Goal: Information Seeking & Learning: Find specific page/section

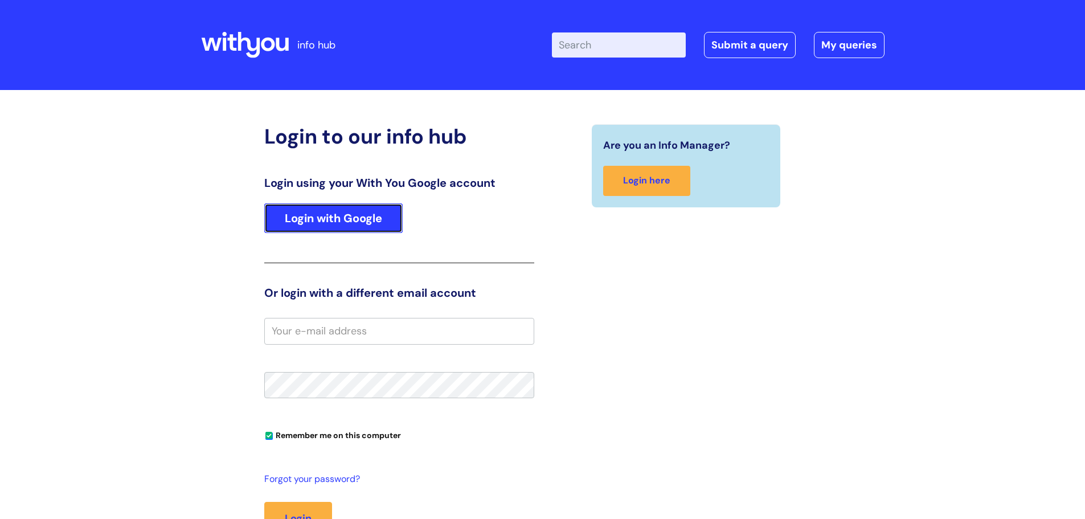
click at [318, 230] on link "Login with Google" at bounding box center [333, 218] width 138 height 30
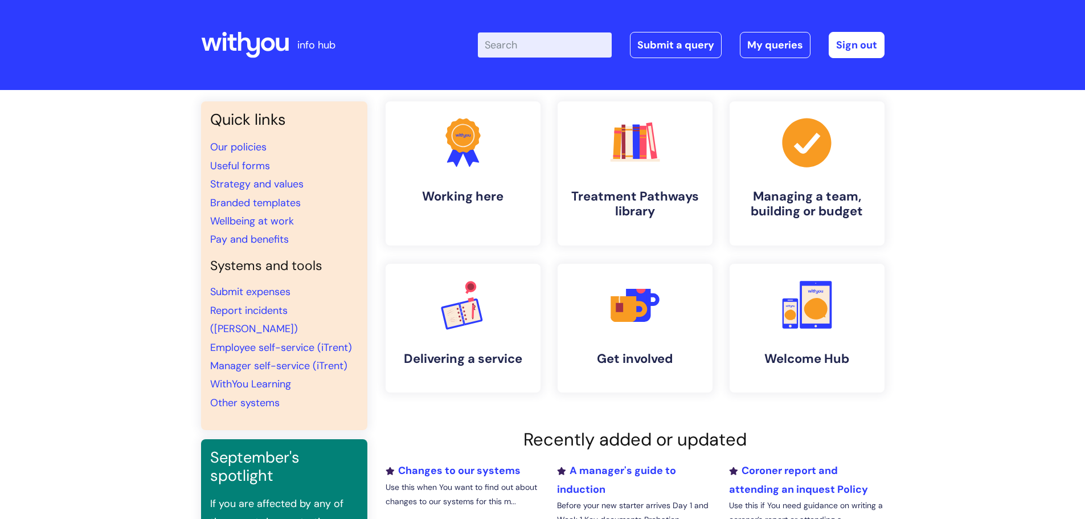
click at [528, 44] on input "Enter your search term here..." at bounding box center [545, 44] width 134 height 25
type input "bank details"
click button "Search" at bounding box center [0, 0] width 0 height 0
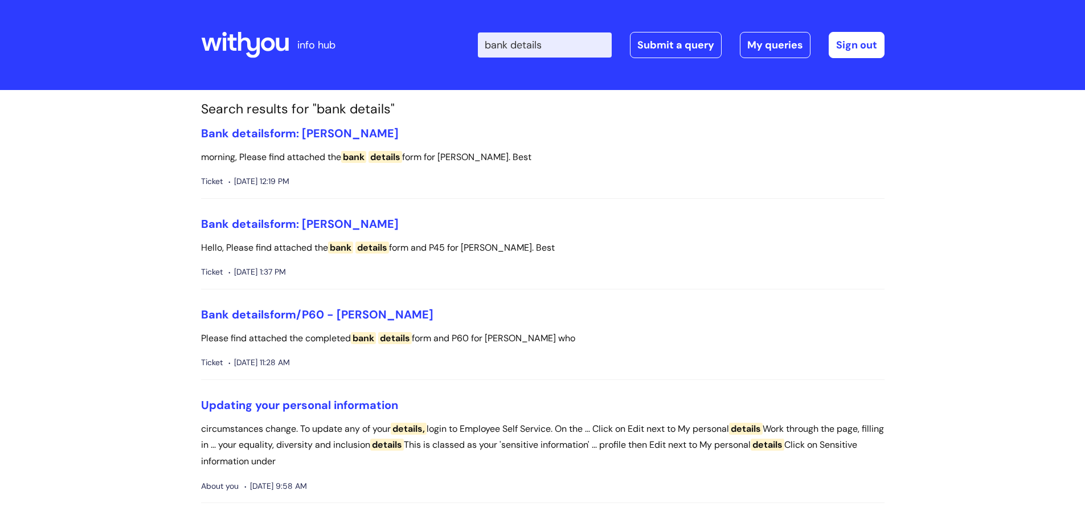
click at [565, 52] on input "bank details" at bounding box center [545, 44] width 134 height 25
type input "bank details form"
click button "Search" at bounding box center [0, 0] width 0 height 0
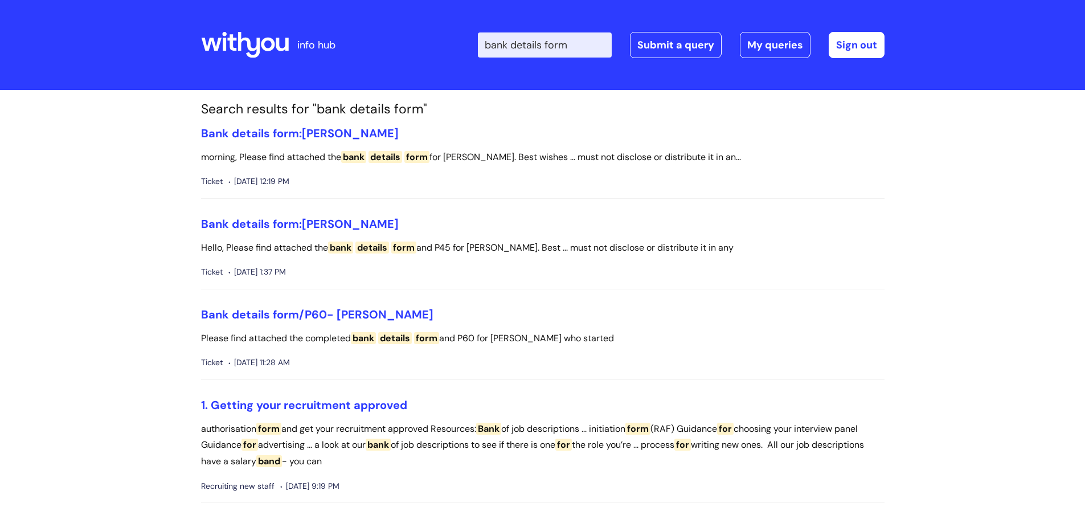
click at [251, 34] on icon at bounding box center [245, 44] width 88 height 27
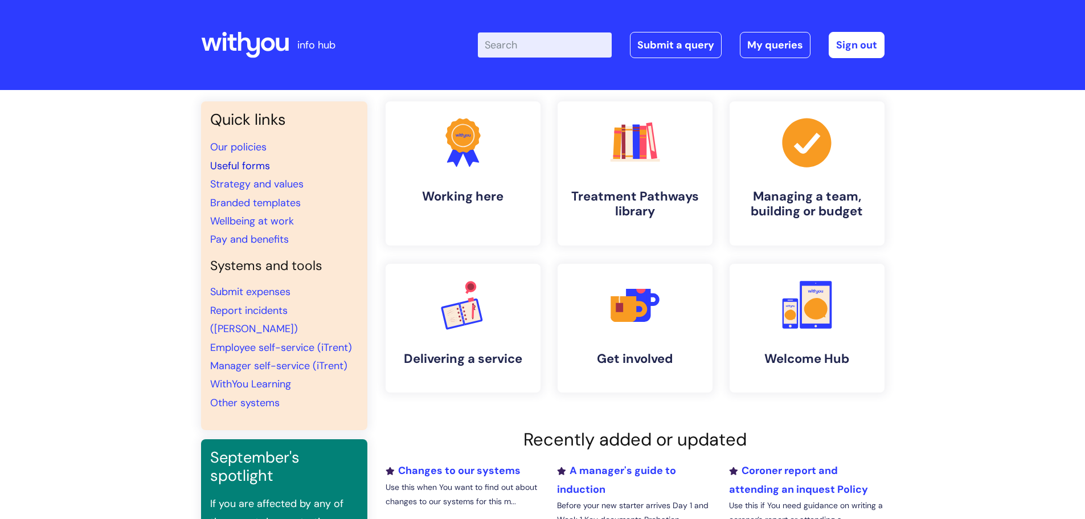
click at [234, 163] on link "Useful forms" at bounding box center [240, 166] width 60 height 14
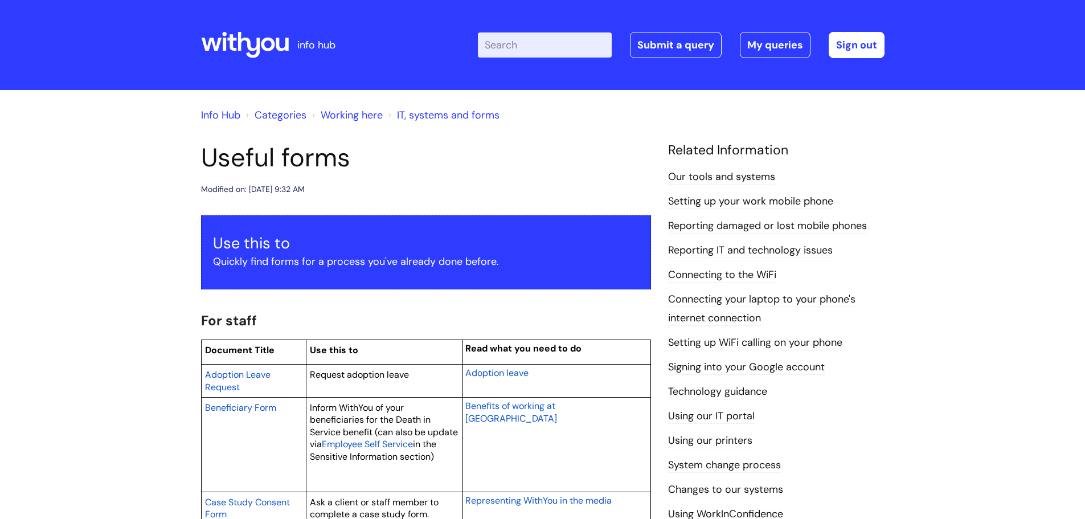
click at [537, 42] on input "Enter your search term here..." at bounding box center [545, 44] width 134 height 25
type input "new starter"
click button "Search" at bounding box center [0, 0] width 0 height 0
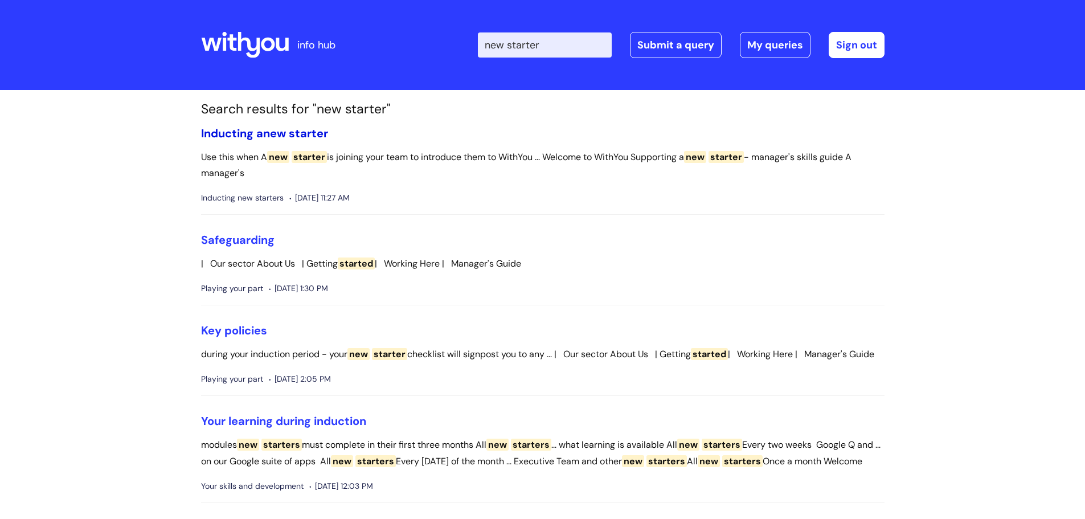
click at [267, 133] on span "new" at bounding box center [274, 133] width 23 height 15
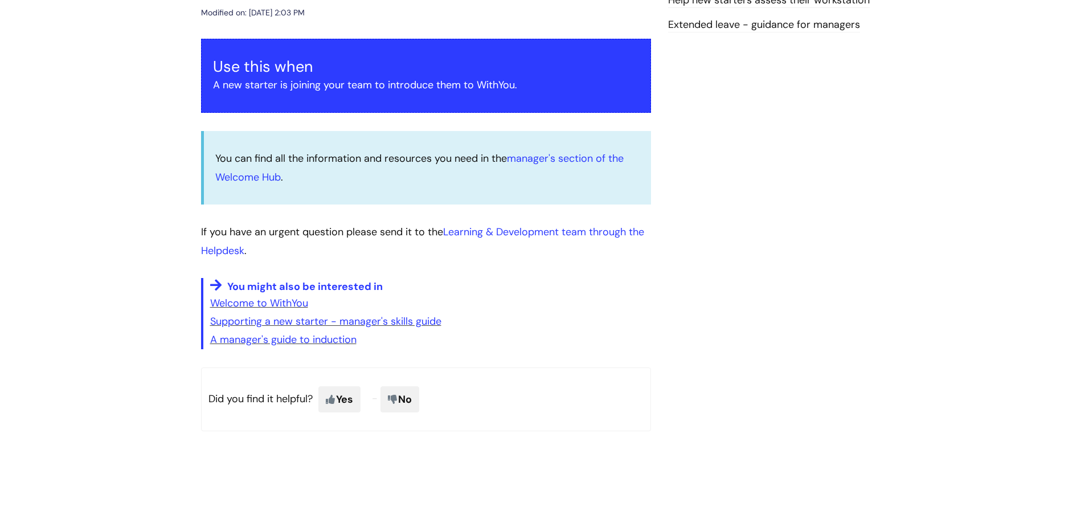
scroll to position [166, 0]
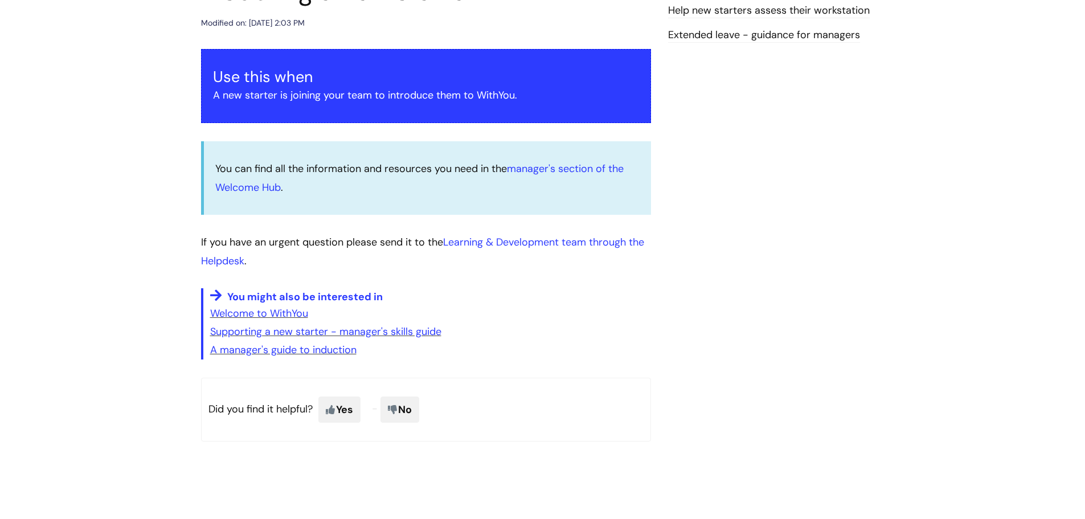
click at [558, 157] on div "You can find all the information and resources you need in the manager's sectio…" at bounding box center [426, 178] width 450 height 74
click at [539, 168] on link "manager's section of the Welcome Hub" at bounding box center [419, 178] width 409 height 32
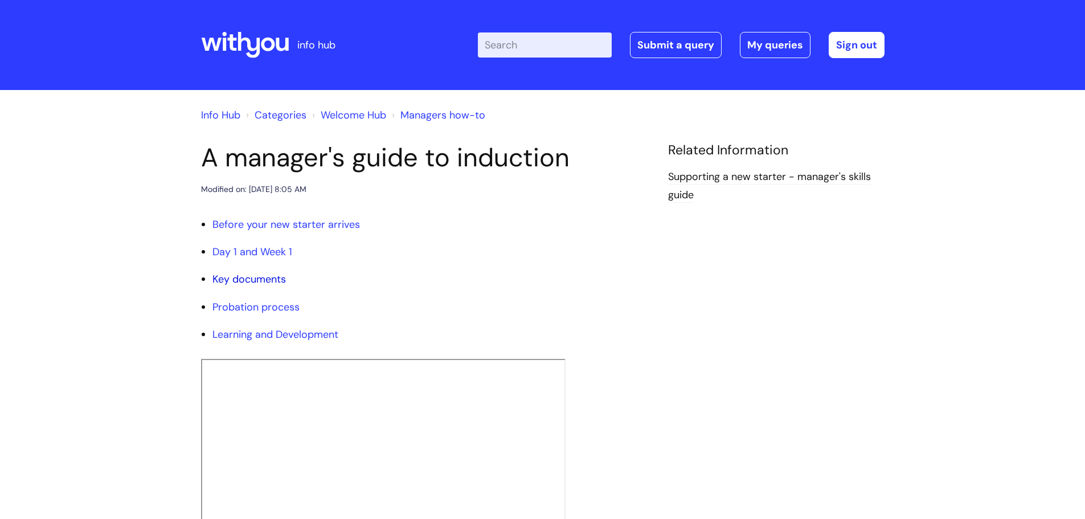
click at [252, 275] on link "Key documents" at bounding box center [250, 279] width 74 height 14
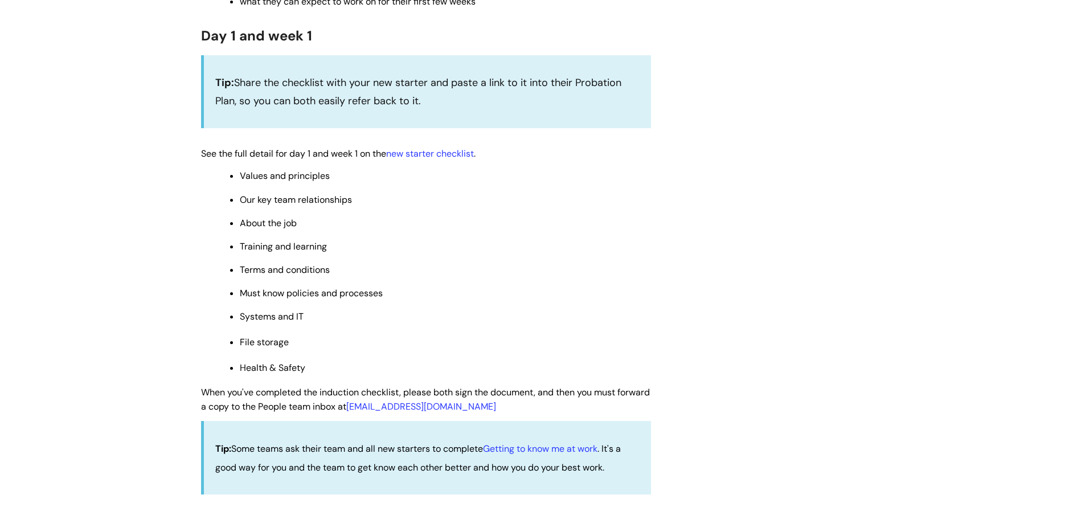
scroll to position [593, 0]
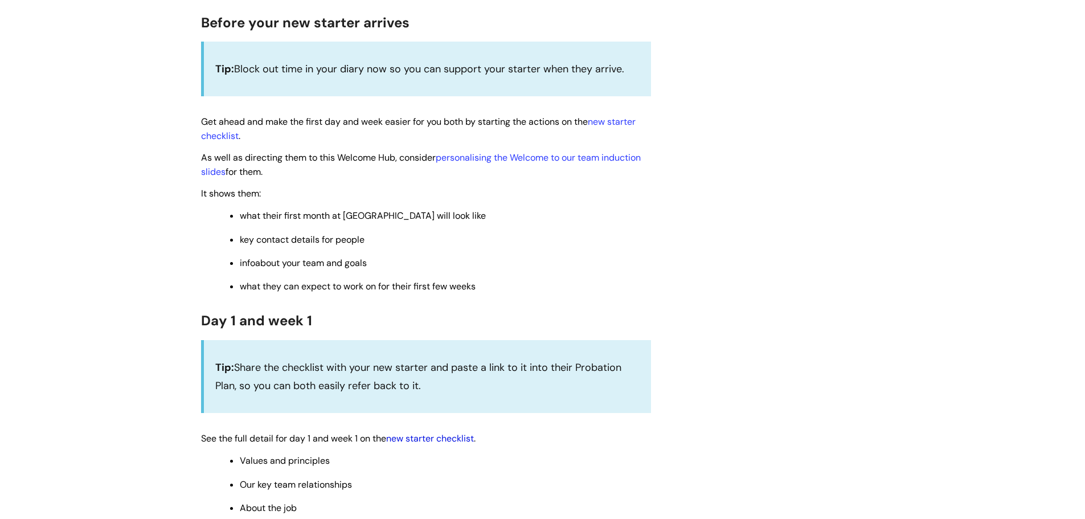
click at [414, 440] on link "new starter checklist" at bounding box center [430, 438] width 88 height 12
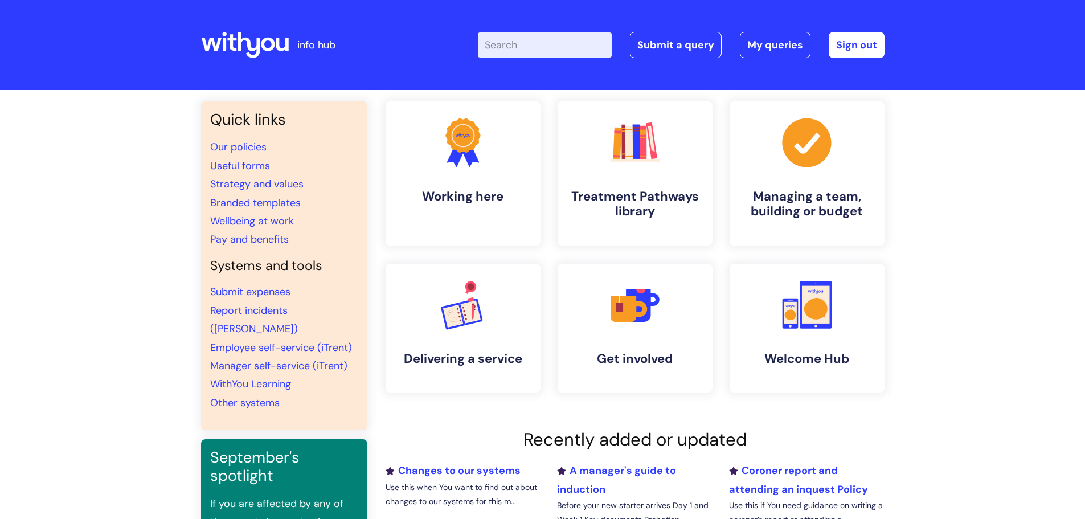
click at [541, 51] on input "Enter your search term here..." at bounding box center [545, 44] width 134 height 25
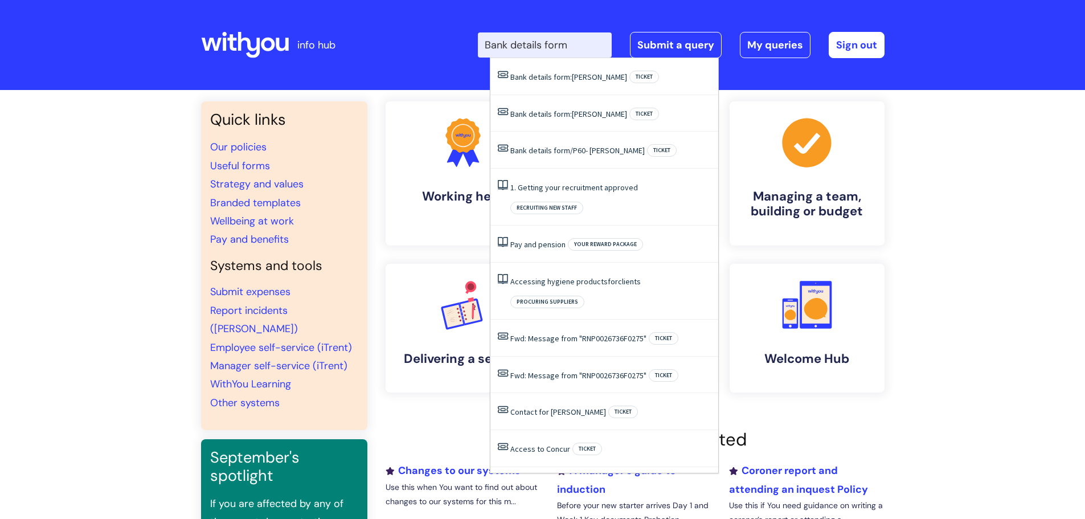
type input "Bank details form"
click button "Search" at bounding box center [0, 0] width 0 height 0
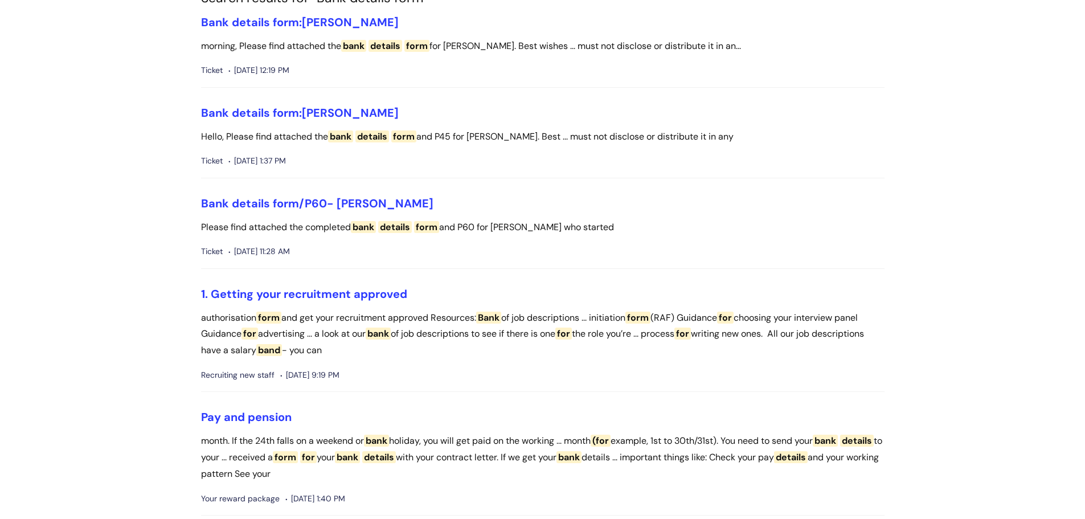
scroll to position [114, 0]
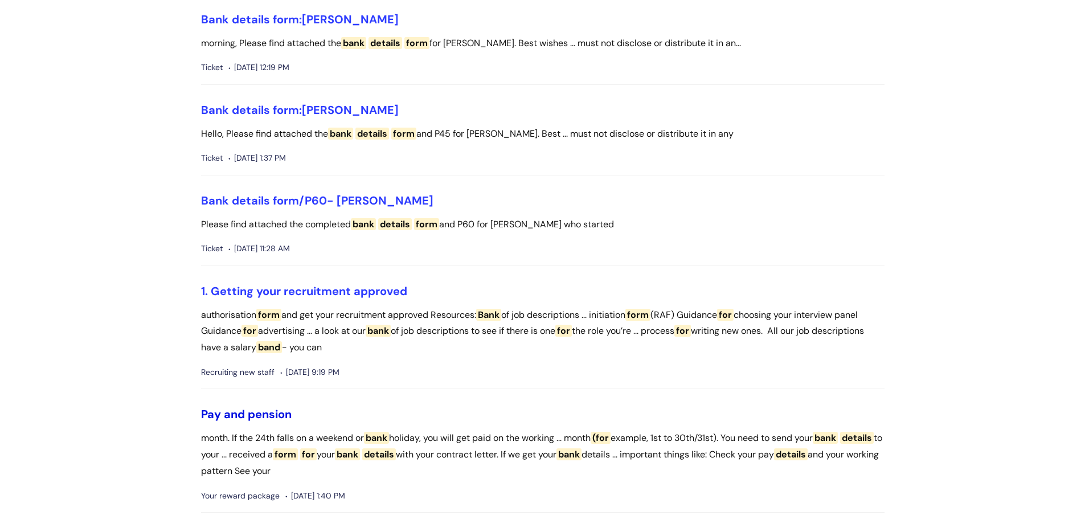
click at [265, 407] on link "Pay and pension" at bounding box center [246, 414] width 91 height 15
